Goal: Task Accomplishment & Management: Manage account settings

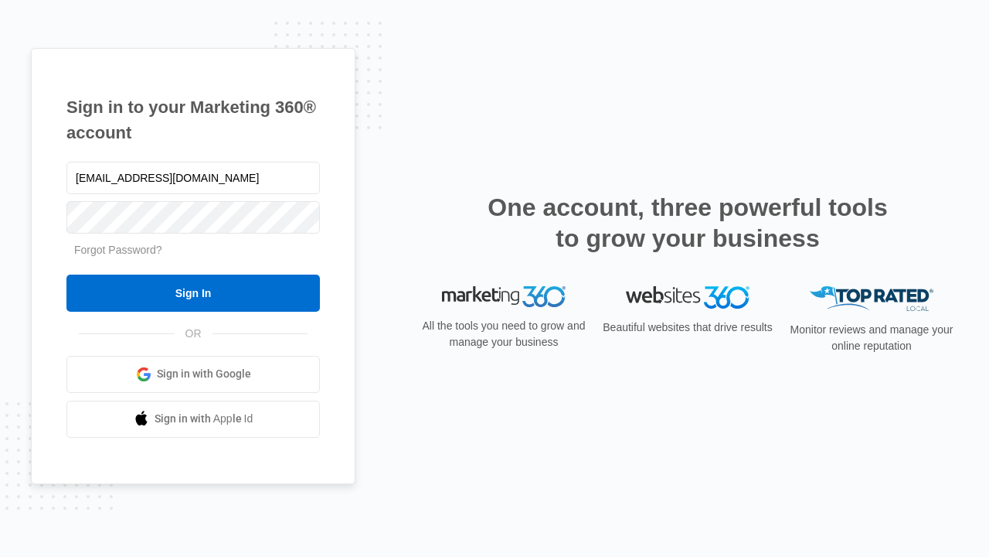
type input "[EMAIL_ADDRESS][DOMAIN_NAME]"
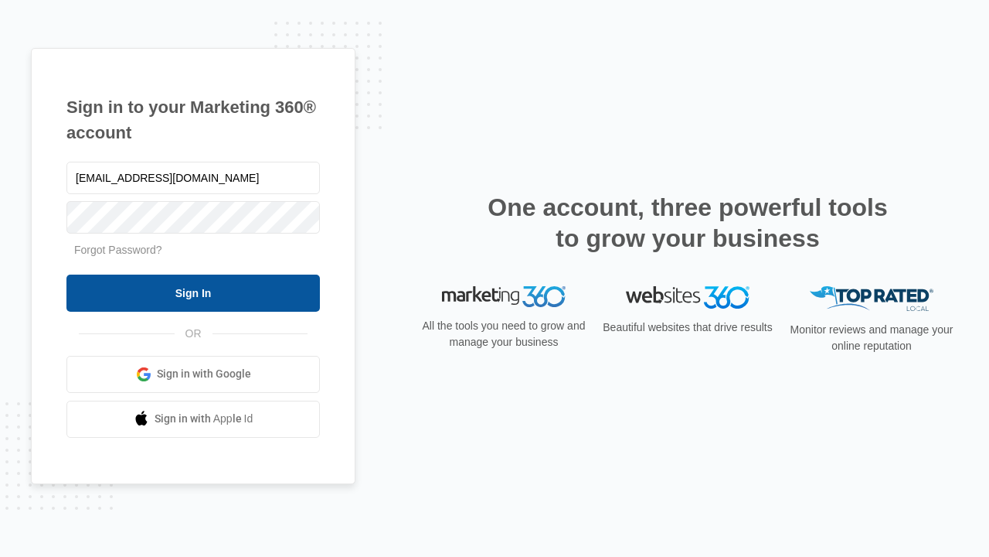
click at [193, 292] on input "Sign In" at bounding box center [193, 292] width 254 height 37
